Goal: Task Accomplishment & Management: Manage account settings

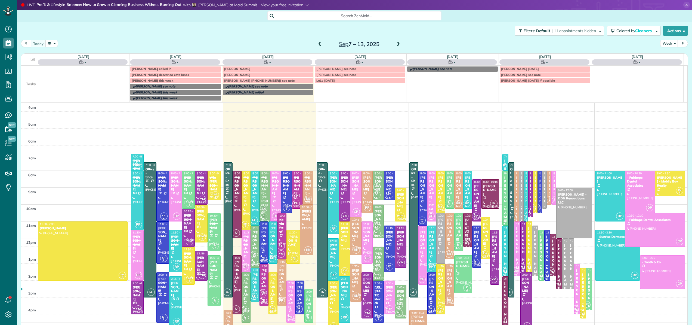
scroll to position [39, 0]
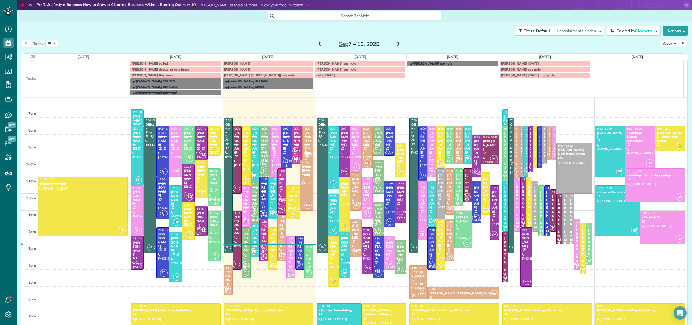
click at [397, 45] on span at bounding box center [398, 44] width 6 height 5
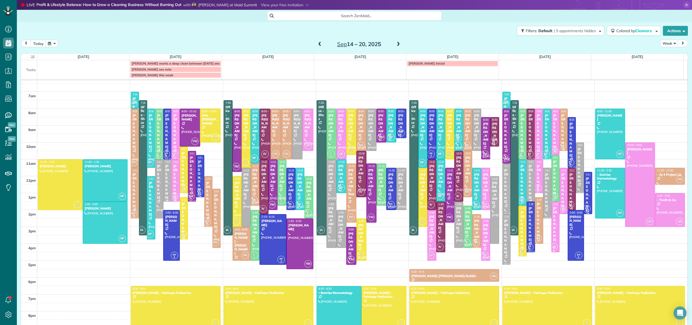
click at [397, 45] on span at bounding box center [398, 44] width 6 height 5
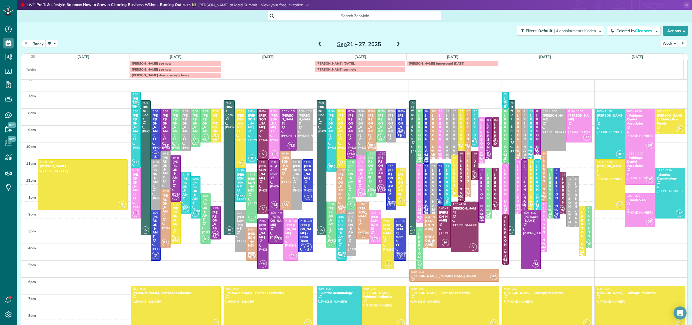
click at [397, 45] on span at bounding box center [398, 44] width 6 height 5
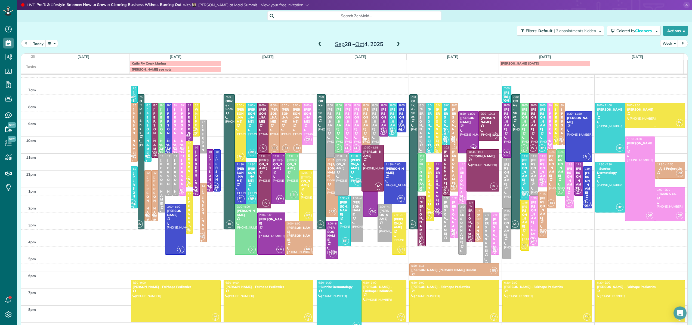
click at [651, 111] on div at bounding box center [655, 115] width 59 height 25
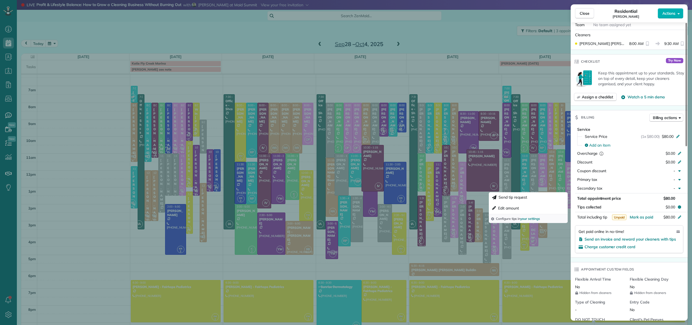
scroll to position [175, 0]
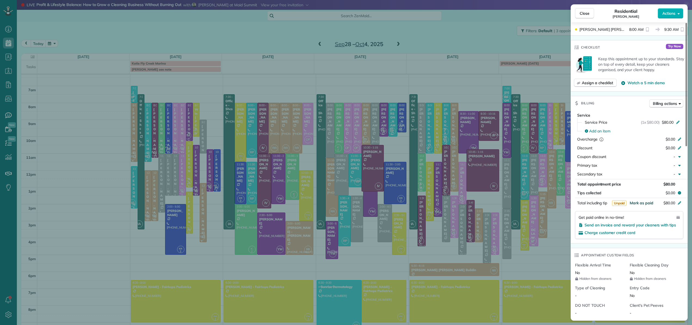
click at [644, 203] on span "Mark as paid" at bounding box center [642, 202] width 24 height 5
click at [590, 13] on button "Close" at bounding box center [584, 13] width 19 height 10
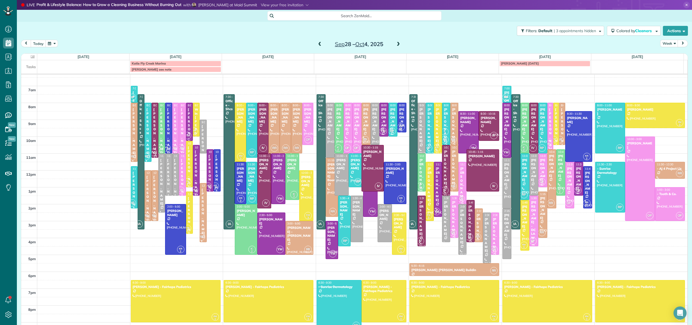
click at [618, 67] on td at bounding box center [637, 66] width 92 height 12
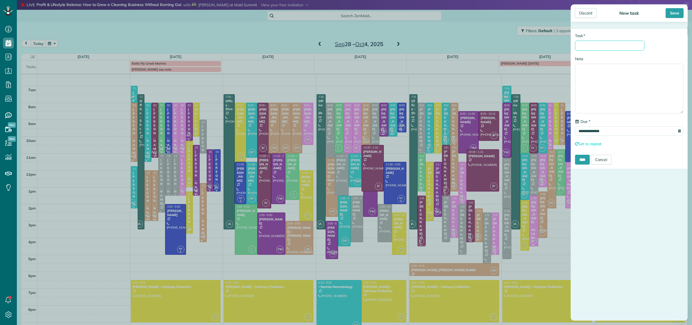
click at [611, 47] on input "* Task" at bounding box center [609, 46] width 69 height 10
type input "**********"
click at [583, 161] on input "****" at bounding box center [582, 160] width 15 height 10
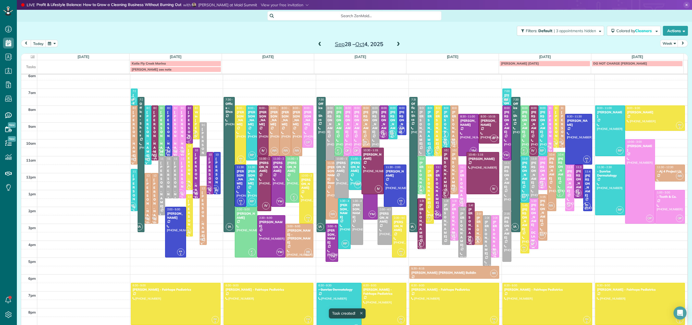
scroll to position [36, 0]
click at [317, 44] on span at bounding box center [320, 44] width 6 height 5
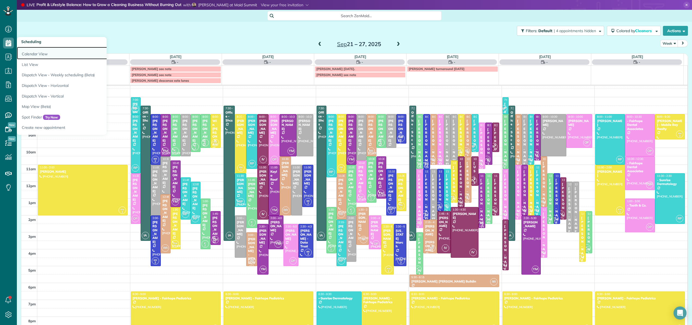
click at [21, 49] on link "Calendar View" at bounding box center [85, 53] width 136 height 13
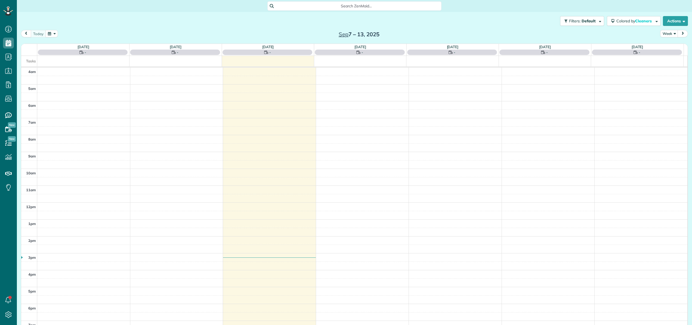
scroll to position [39, 0]
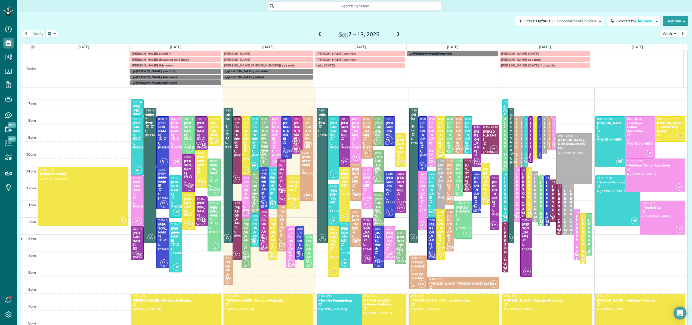
click at [330, 244] on div "[PERSON_NAME]" at bounding box center [334, 239] width 8 height 16
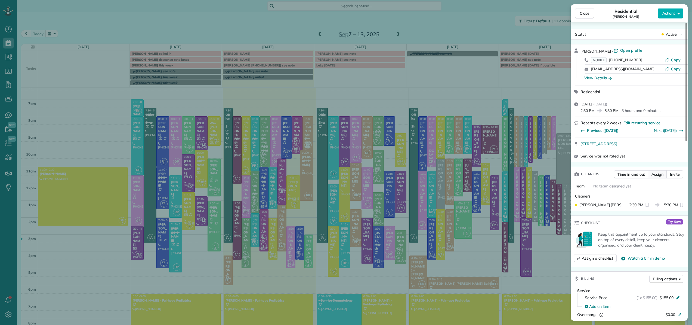
click at [660, 173] on span "Assign" at bounding box center [658, 173] width 12 height 5
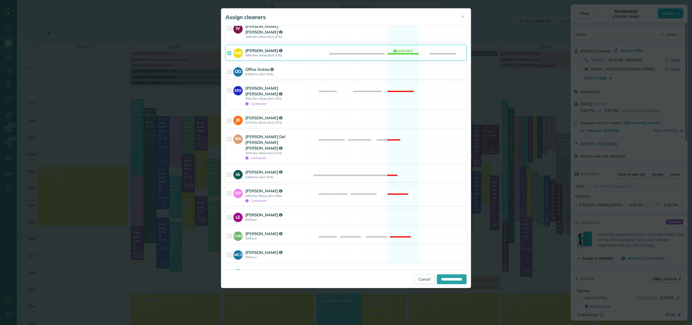
scroll to position [173, 0]
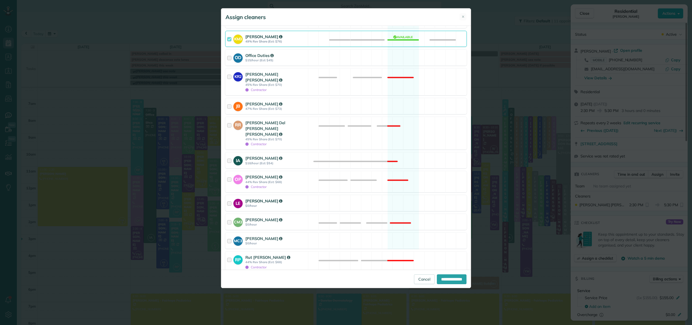
click at [229, 198] on div at bounding box center [230, 203] width 6 height 10
click at [442, 279] on input "**********" at bounding box center [452, 279] width 30 height 10
type input "**********"
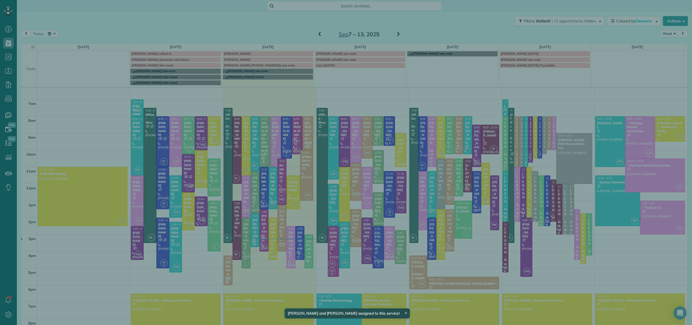
scroll to position [34, 0]
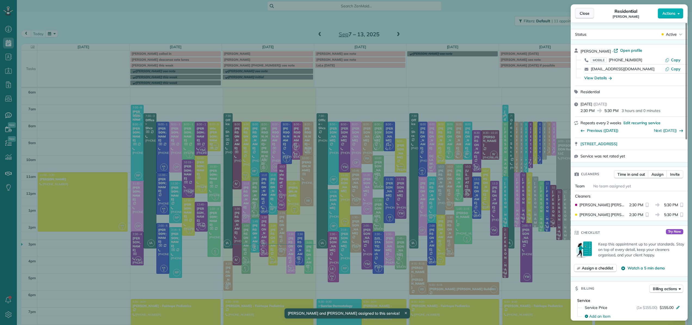
click at [583, 16] on span "Close" at bounding box center [585, 13] width 10 height 5
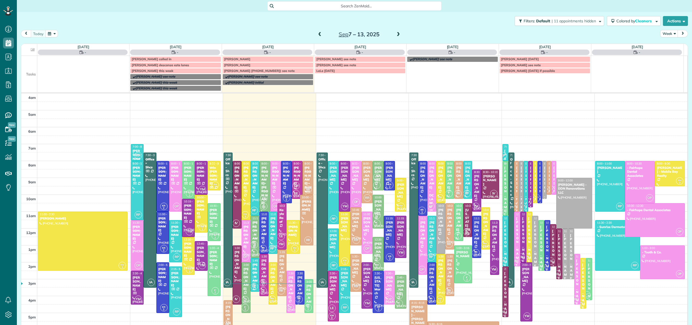
scroll to position [39, 0]
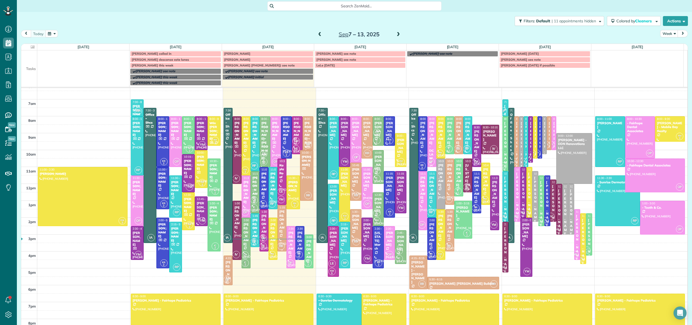
click at [279, 226] on div at bounding box center [282, 228] width 8 height 46
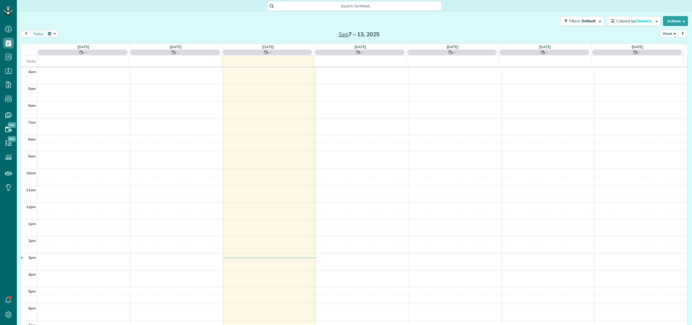
scroll to position [39, 0]
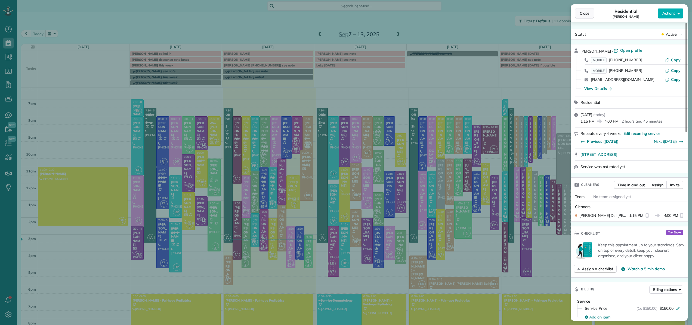
click at [582, 11] on span "Close" at bounding box center [585, 13] width 10 height 5
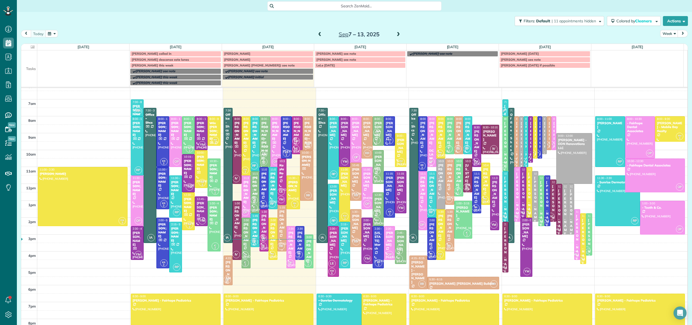
click at [279, 225] on div at bounding box center [282, 228] width 8 height 46
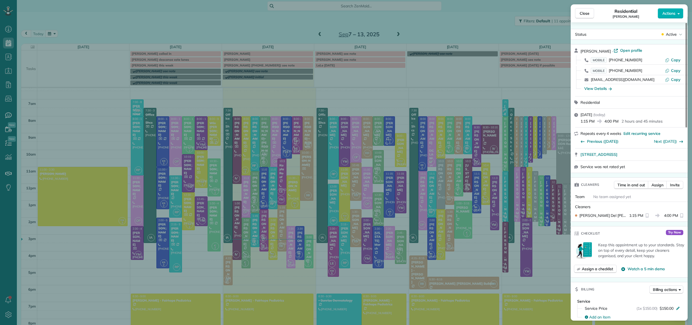
click at [279, 230] on div "Close Residential Amy Burt Actions Status Active Amy Burt · Open profile MOBILE…" at bounding box center [346, 162] width 692 height 325
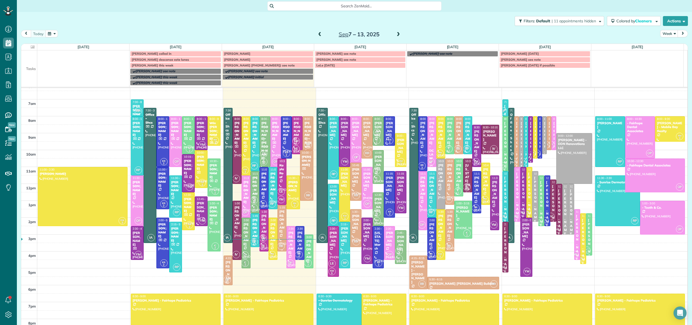
click at [279, 227] on div at bounding box center [282, 228] width 8 height 46
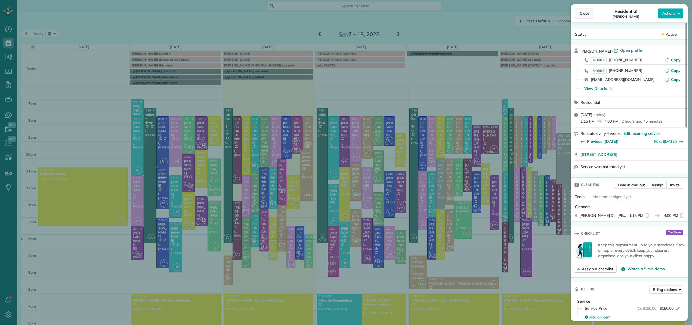
click at [588, 15] on span "Close" at bounding box center [585, 13] width 10 height 5
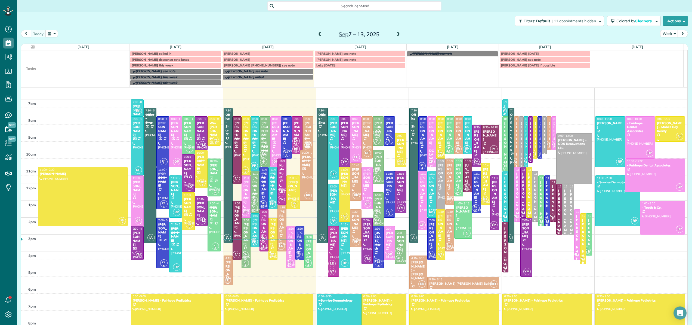
click at [229, 266] on div at bounding box center [228, 270] width 8 height 29
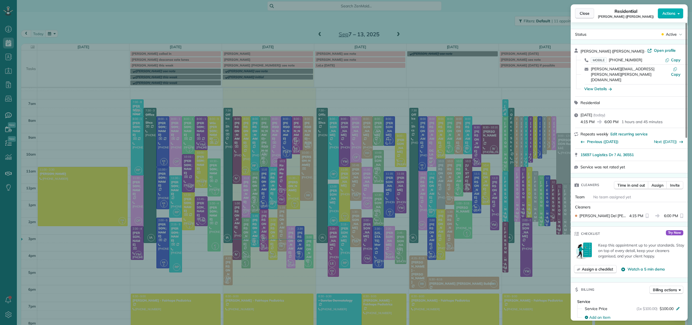
click at [586, 16] on span "Close" at bounding box center [585, 13] width 10 height 5
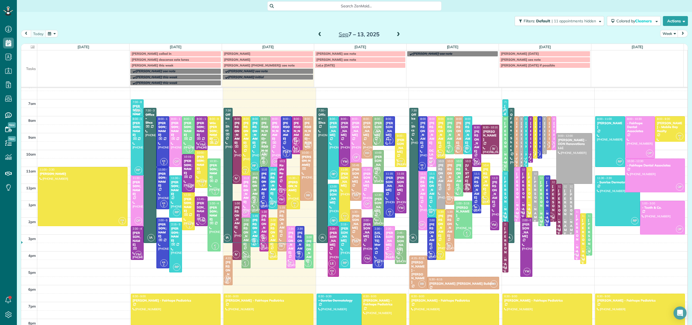
scroll to position [46, 0]
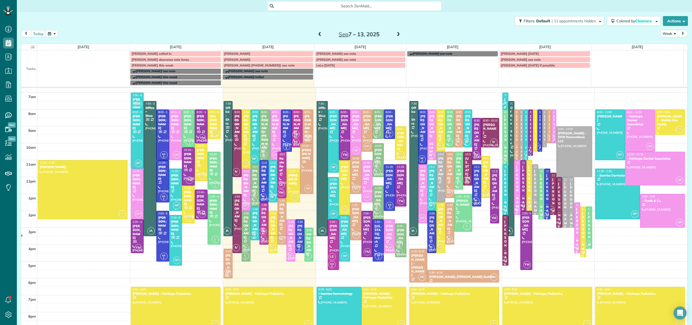
click at [173, 196] on div at bounding box center [176, 190] width 12 height 42
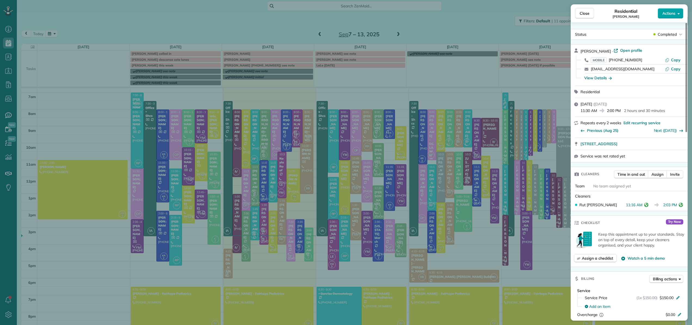
click at [669, 11] on span "Actions" at bounding box center [669, 13] width 13 height 5
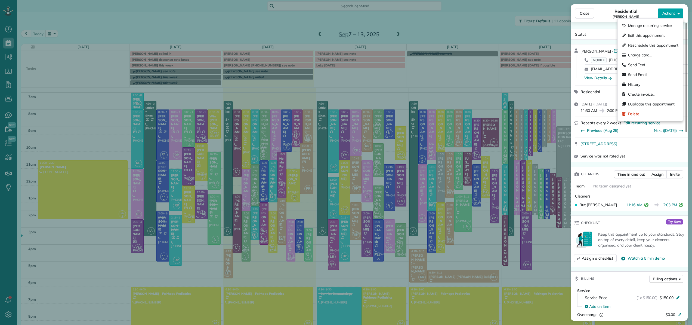
click at [669, 11] on span "Actions" at bounding box center [669, 13] width 13 height 5
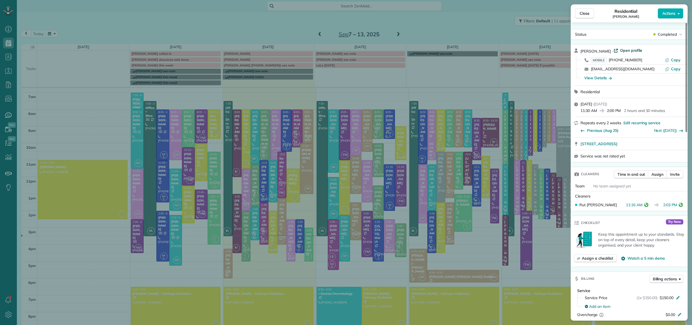
click at [624, 50] on span "Open profile" at bounding box center [631, 50] width 22 height 5
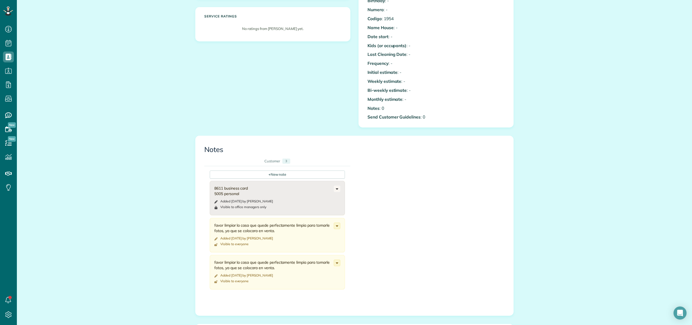
scroll to position [170, 0]
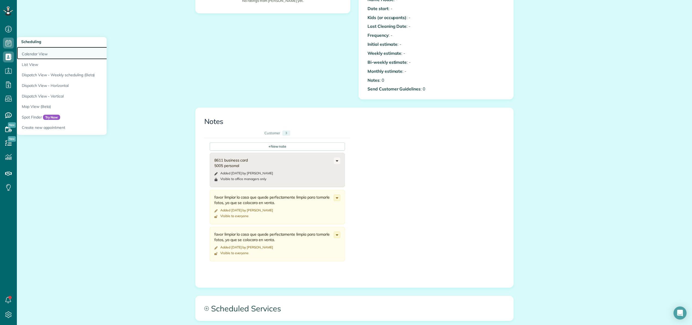
click at [30, 51] on link "Calendar View" at bounding box center [85, 53] width 136 height 13
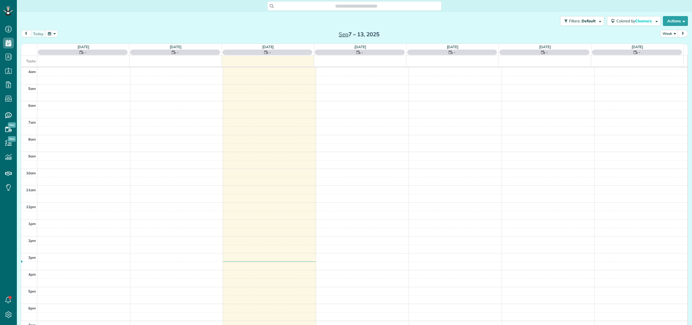
scroll to position [39, 0]
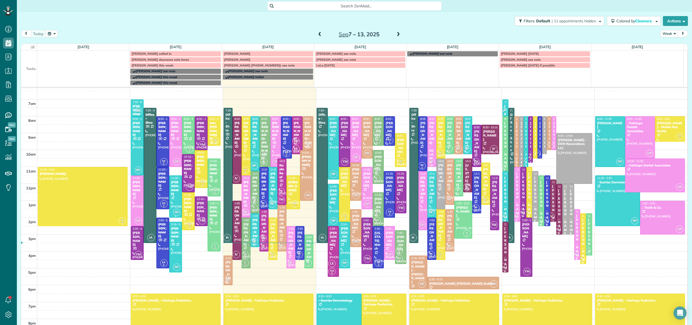
click at [173, 197] on div at bounding box center [176, 197] width 12 height 42
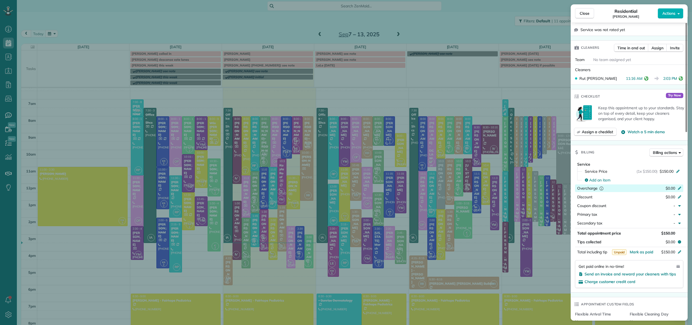
scroll to position [140, 0]
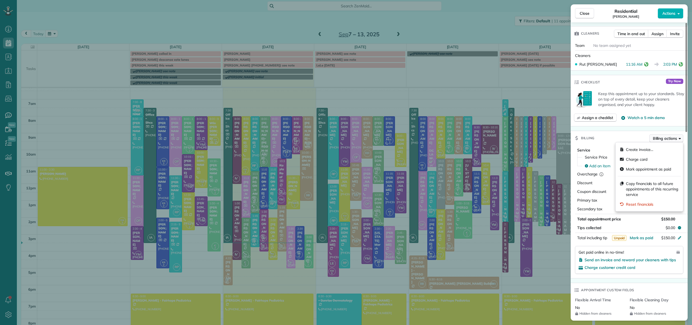
click at [668, 138] on span "Billing actions" at bounding box center [665, 138] width 24 height 5
click at [652, 160] on div "Charge card" at bounding box center [649, 159] width 63 height 10
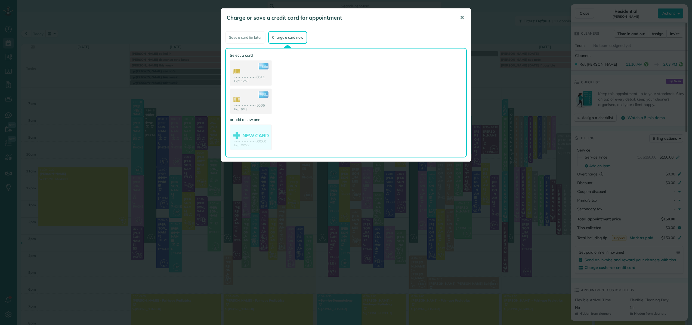
click at [463, 19] on span "✕" at bounding box center [462, 17] width 4 height 6
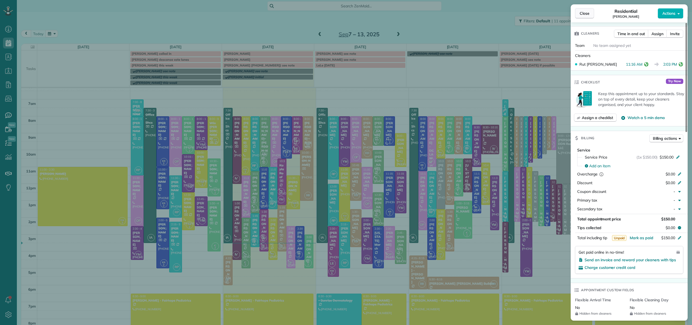
click at [581, 14] on span "Close" at bounding box center [585, 13] width 10 height 5
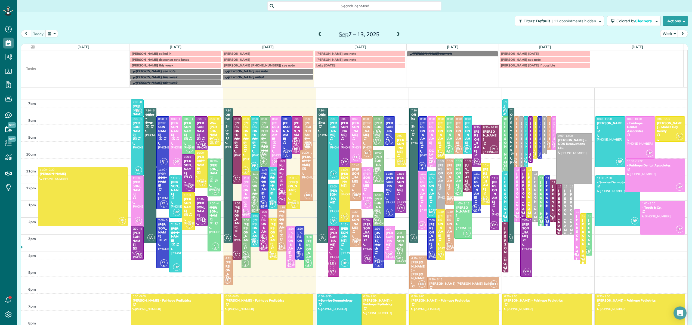
click at [292, 186] on div "[PERSON_NAME]" at bounding box center [293, 186] width 10 height 12
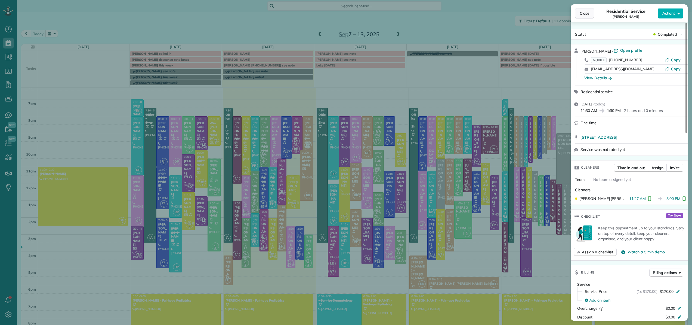
click at [589, 11] on span "Close" at bounding box center [585, 13] width 10 height 5
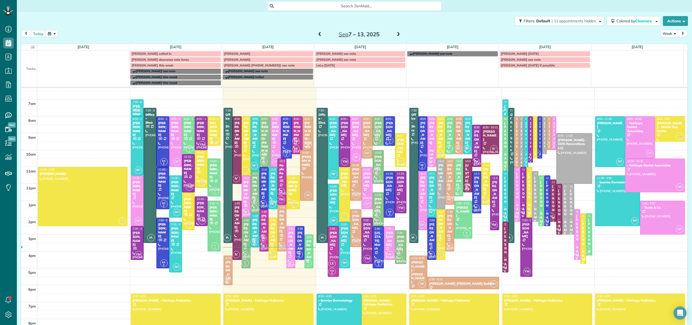
click at [288, 195] on div at bounding box center [293, 192] width 13 height 33
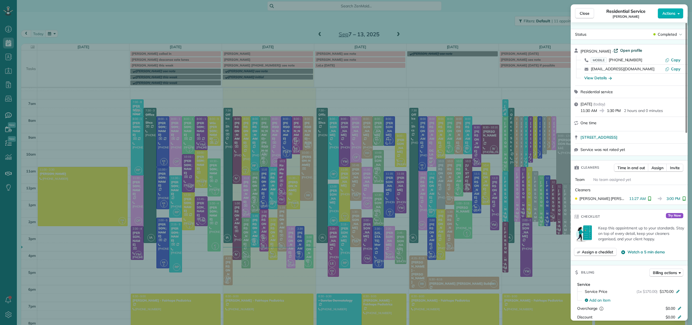
click at [627, 51] on span "Open profile" at bounding box center [631, 50] width 22 height 5
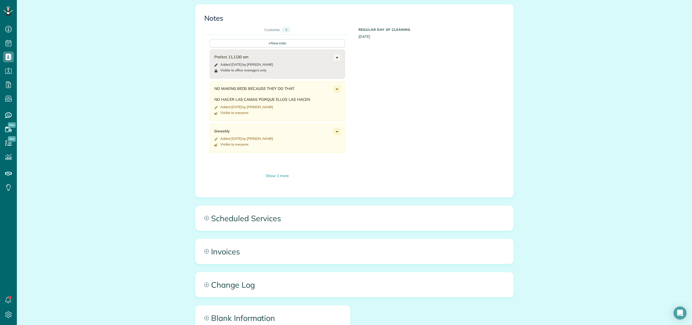
scroll to position [299, 0]
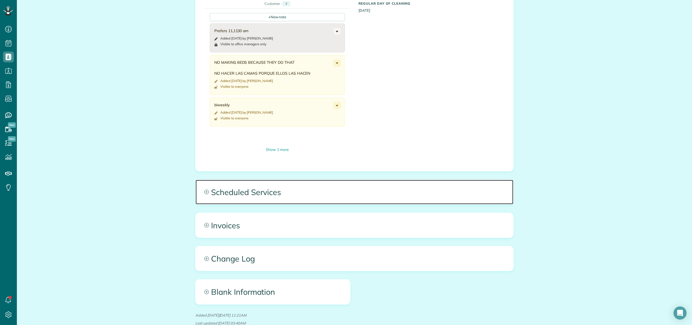
click at [260, 193] on span "Scheduled Services" at bounding box center [355, 192] width 318 height 24
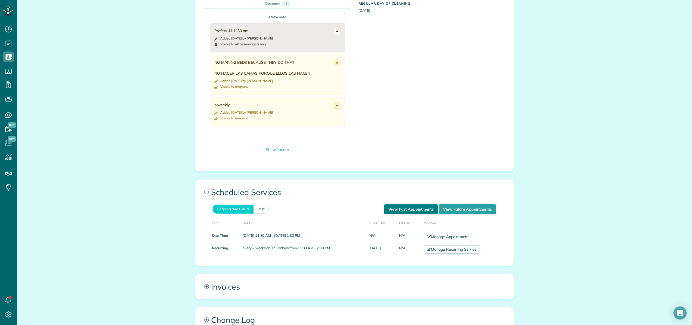
click at [397, 207] on link "View Past Appointments" at bounding box center [411, 209] width 54 height 10
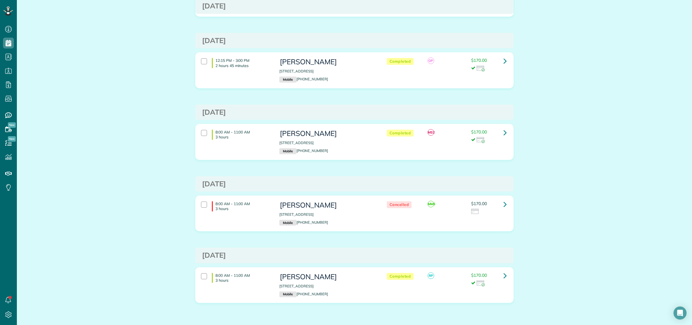
scroll to position [84, 0]
